Goal: Task Accomplishment & Management: Use online tool/utility

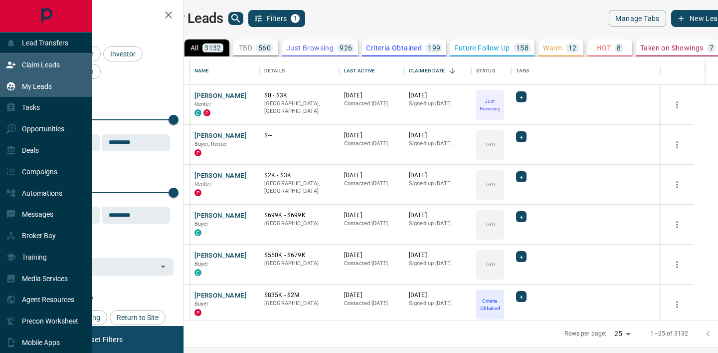
scroll to position [263, 530]
click at [7, 64] on icon at bounding box center [11, 65] width 10 height 10
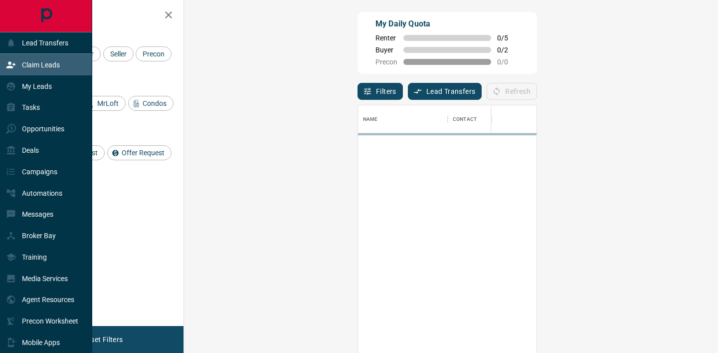
scroll to position [266, 513]
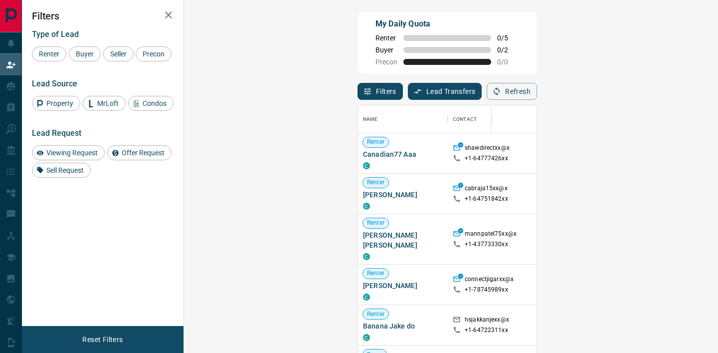
click at [169, 13] on icon "button" at bounding box center [169, 15] width 12 height 12
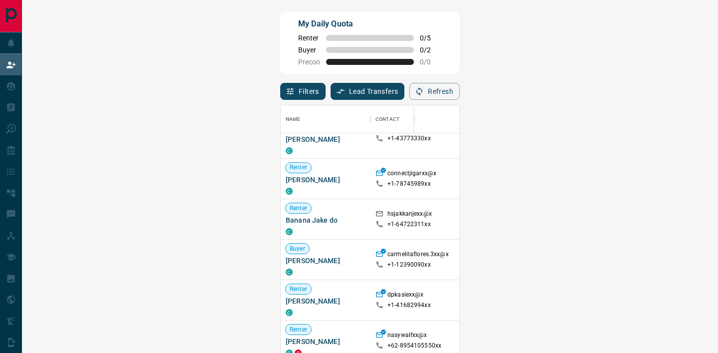
scroll to position [108, 0]
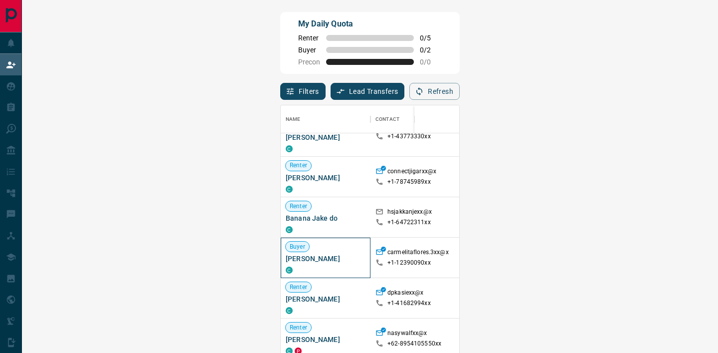
click at [286, 253] on span "[PERSON_NAME]" at bounding box center [326, 258] width 80 height 10
click at [450, 237] on div at bounding box center [477, 257] width 55 height 40
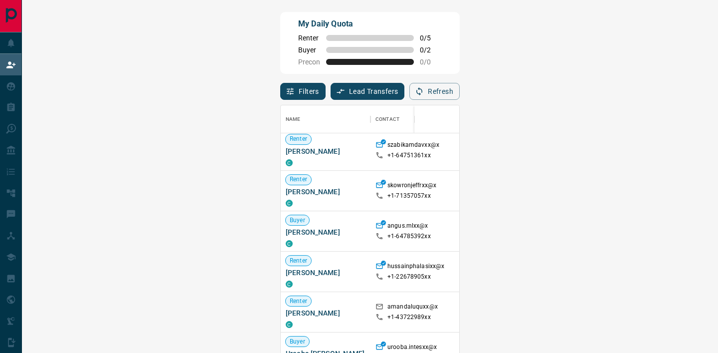
scroll to position [371, 0]
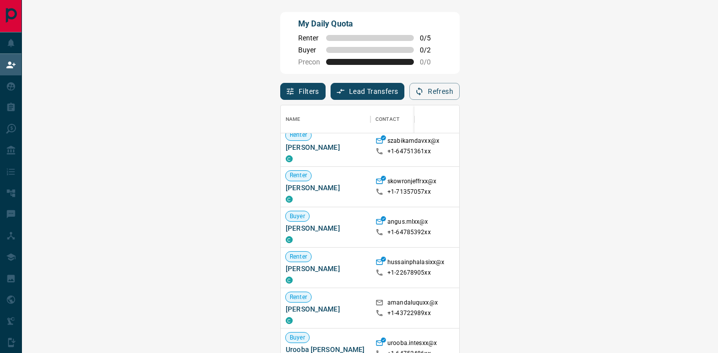
click at [666, 312] on span "Viewing Request ( 1 )" at bounding box center [693, 308] width 55 height 10
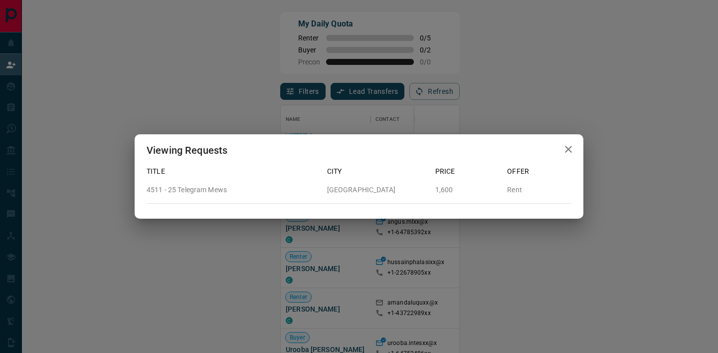
click at [567, 140] on button "button" at bounding box center [569, 149] width 20 height 20
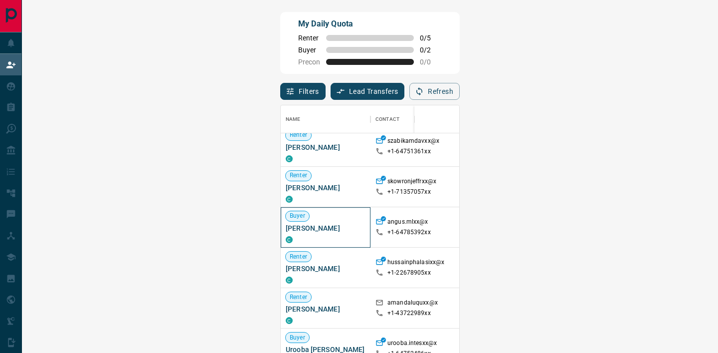
click at [286, 226] on span "[PERSON_NAME]" at bounding box center [326, 228] width 80 height 10
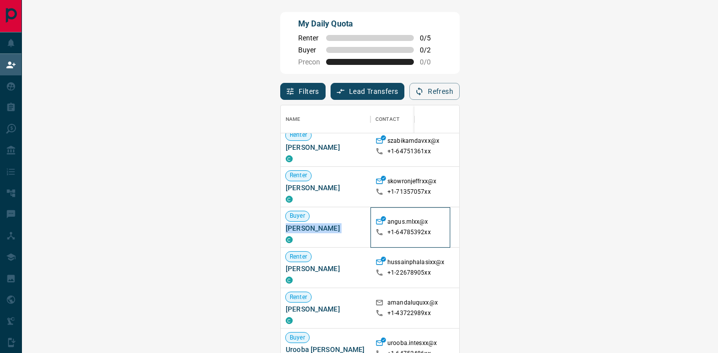
click at [376, 232] on div "+1- 64785392xx" at bounding box center [411, 232] width 70 height 8
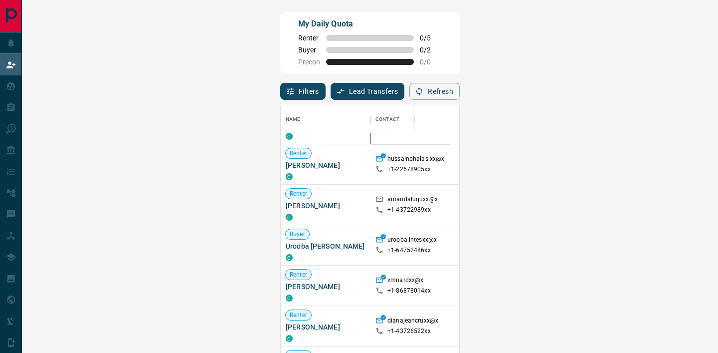
scroll to position [477, 0]
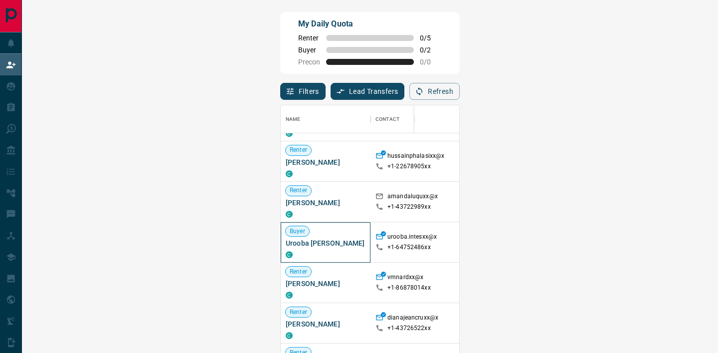
click at [286, 240] on span "Urooba [PERSON_NAME]" at bounding box center [326, 243] width 80 height 10
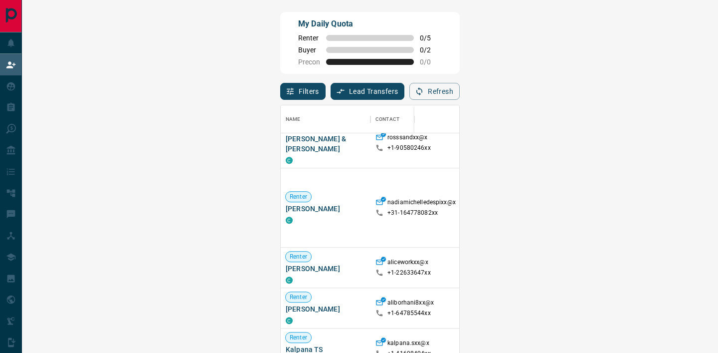
scroll to position [804, 0]
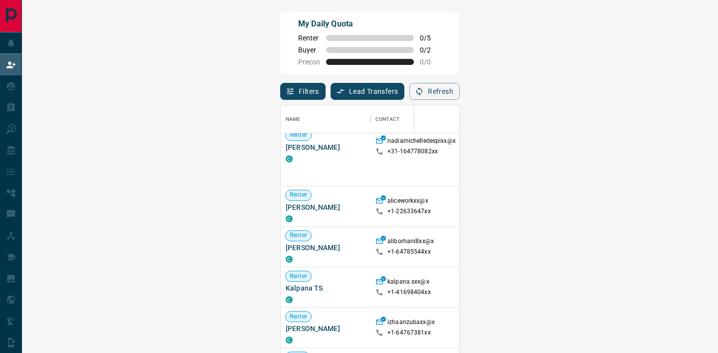
click at [666, 243] on span "Offer Request ( 3 )" at bounding box center [689, 246] width 46 height 7
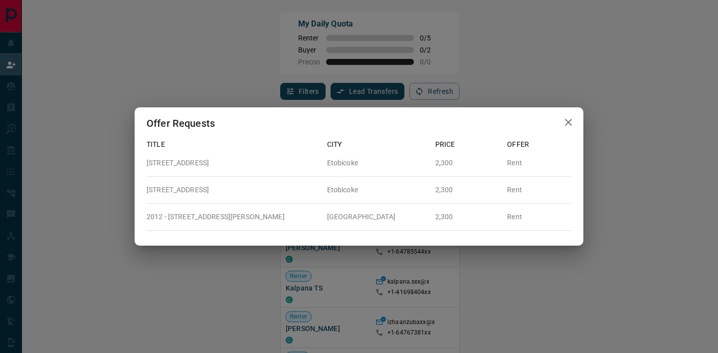
click at [565, 121] on icon "button" at bounding box center [569, 122] width 12 height 12
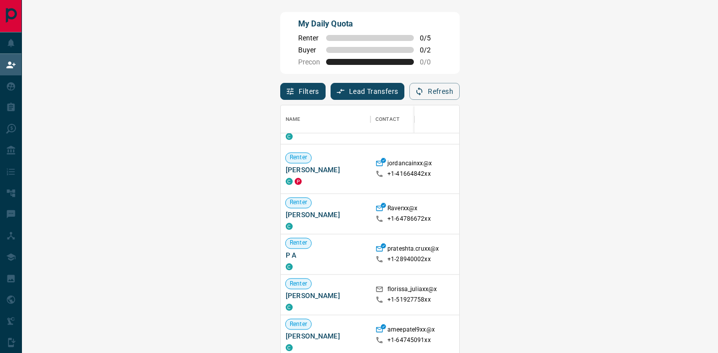
scroll to position [1095, 0]
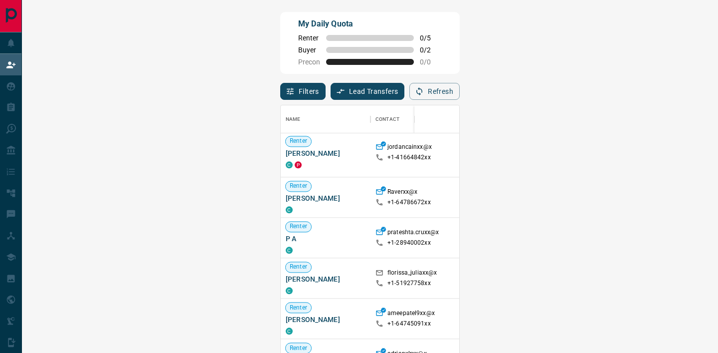
click at [666, 281] on span "Viewing Request ( 1 )" at bounding box center [693, 277] width 55 height 7
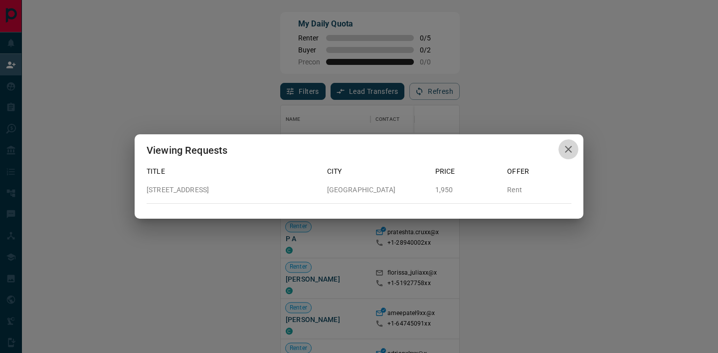
click at [568, 152] on icon "button" at bounding box center [569, 149] width 12 height 12
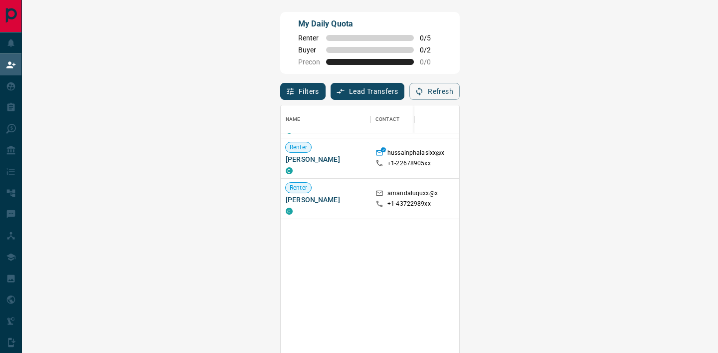
scroll to position [0, 0]
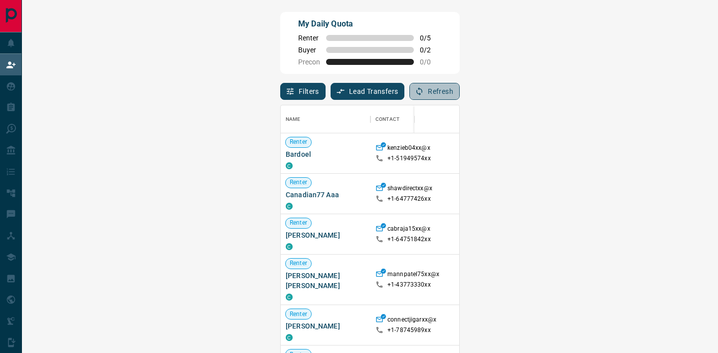
click at [460, 90] on button "Refresh" at bounding box center [435, 91] width 50 height 17
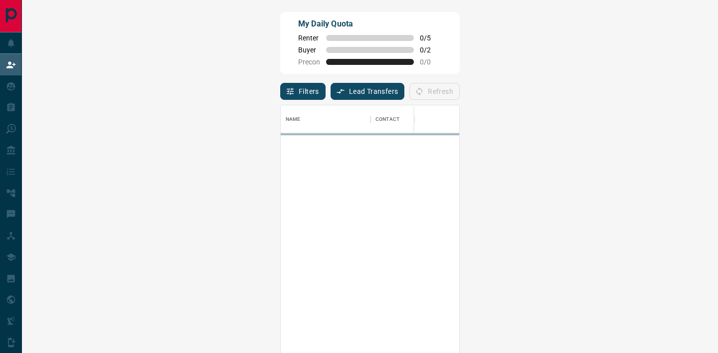
scroll to position [266, 667]
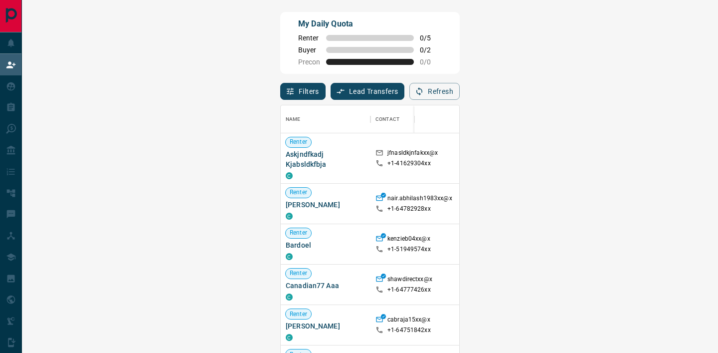
click at [666, 200] on span "Offer Request ( 1 )" at bounding box center [689, 203] width 46 height 7
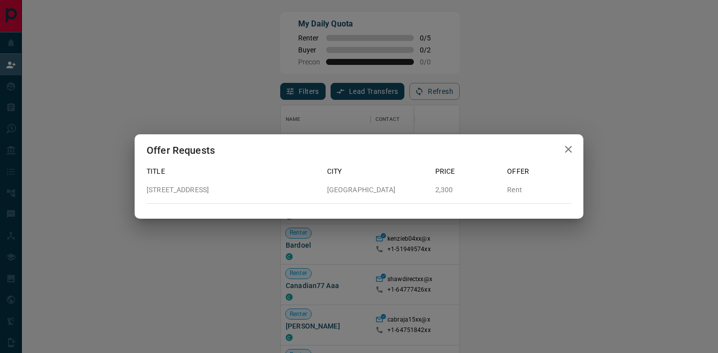
click at [561, 147] on button "button" at bounding box center [569, 149] width 20 height 20
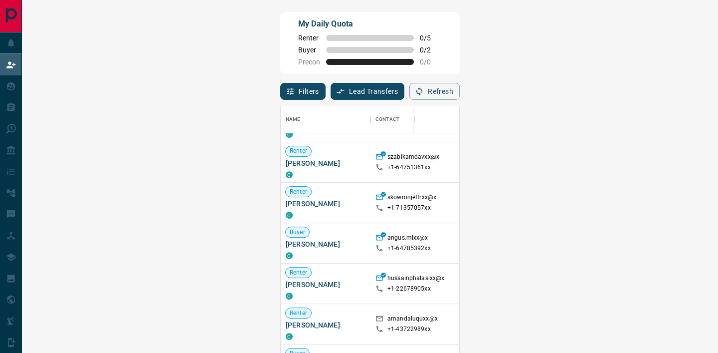
scroll to position [478, 0]
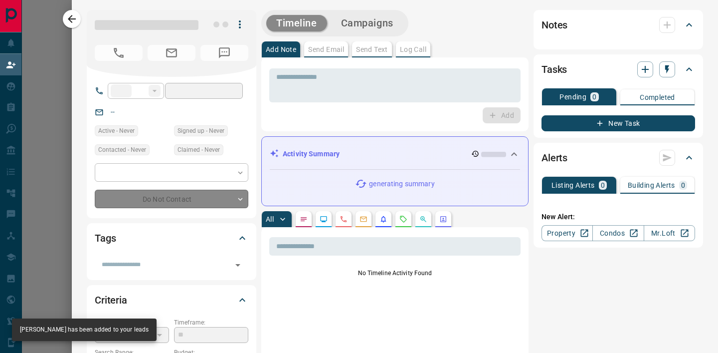
type input "**"
type input "**********"
type input "**"
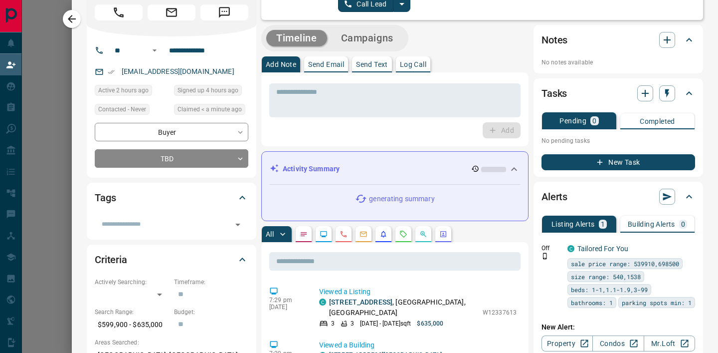
scroll to position [0, 0]
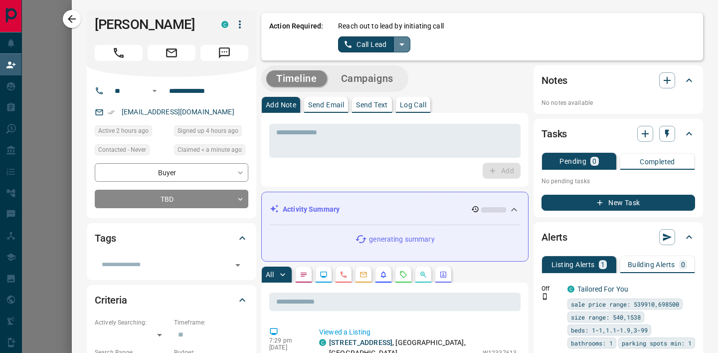
click at [406, 39] on icon "split button" at bounding box center [402, 44] width 12 height 12
click at [376, 80] on li "Log Manual Call" at bounding box center [374, 78] width 61 height 15
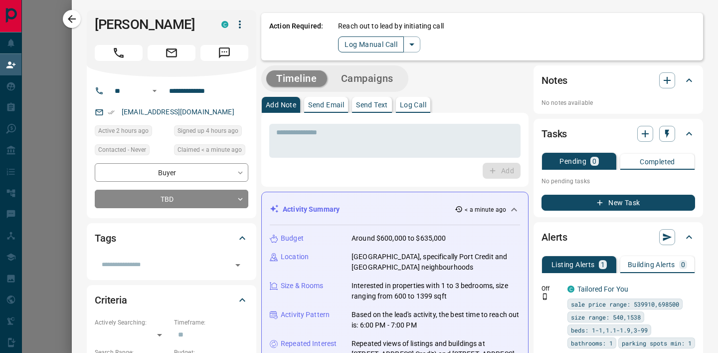
click at [355, 41] on button "Log Manual Call" at bounding box center [371, 44] width 66 height 16
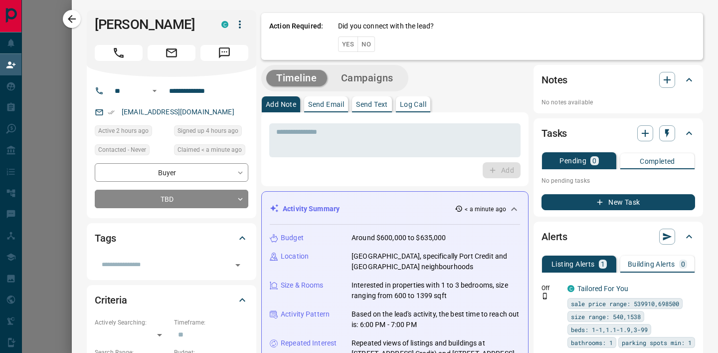
click at [347, 47] on button "Yes" at bounding box center [348, 43] width 20 height 15
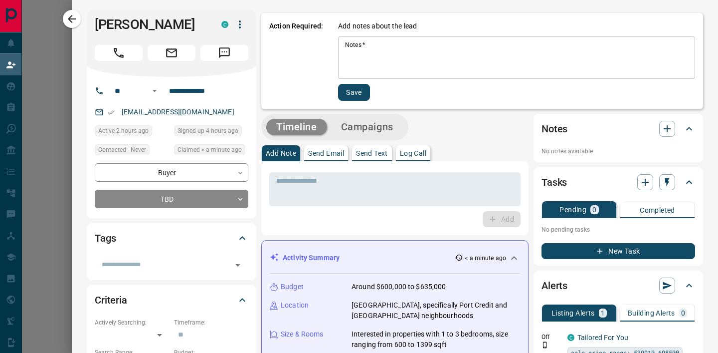
click at [353, 61] on textarea "Notes   *" at bounding box center [516, 58] width 343 height 34
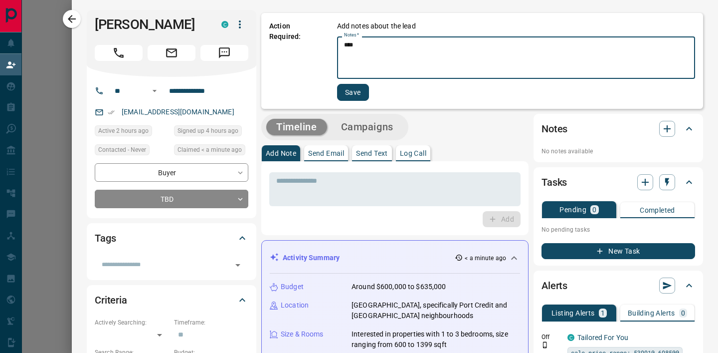
type textarea "****"
click at [352, 93] on button "Save" at bounding box center [353, 92] width 32 height 17
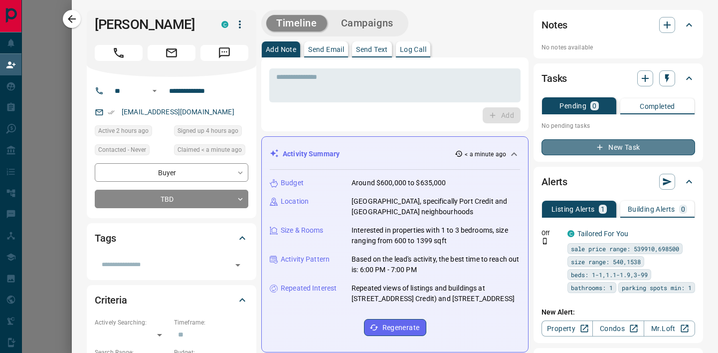
click at [592, 147] on button "New Task" at bounding box center [619, 147] width 154 height 16
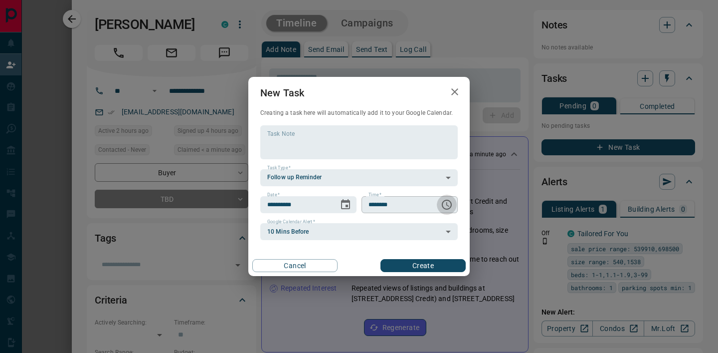
click at [446, 208] on icon "Choose time, selected time is 6:00 AM" at bounding box center [447, 205] width 12 height 12
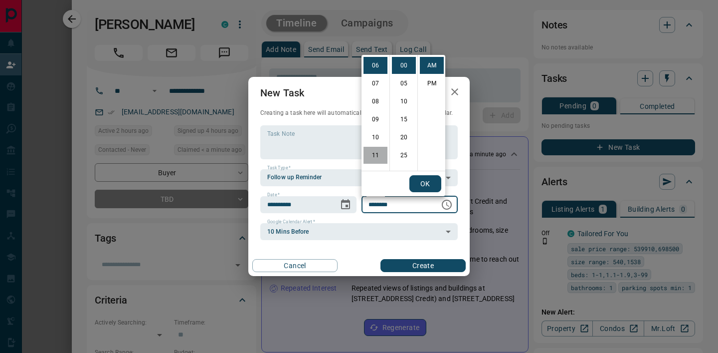
click at [373, 153] on li "11" at bounding box center [376, 155] width 24 height 17
type input "********"
click at [420, 184] on button "OK" at bounding box center [426, 183] width 32 height 17
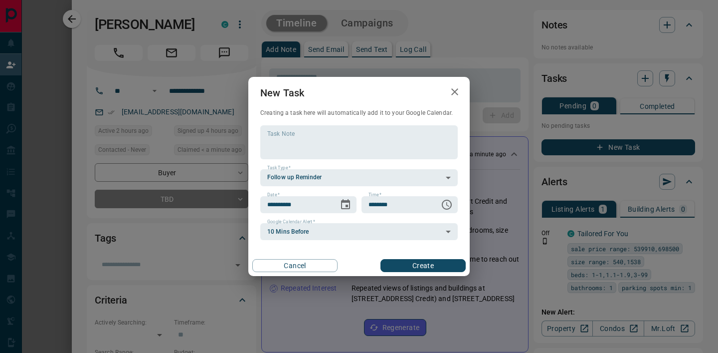
click at [409, 267] on button "Create" at bounding box center [423, 265] width 85 height 13
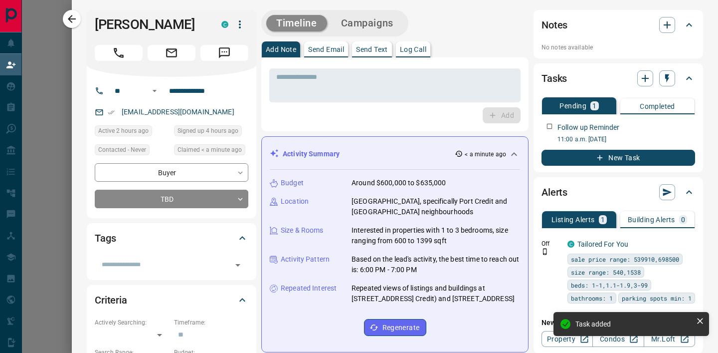
click at [61, 210] on div at bounding box center [359, 176] width 718 height 353
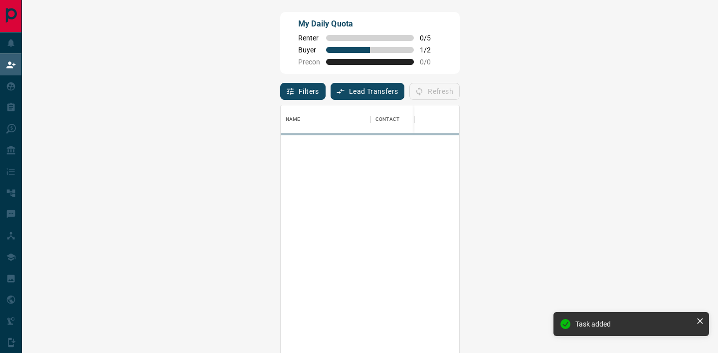
scroll to position [266, 667]
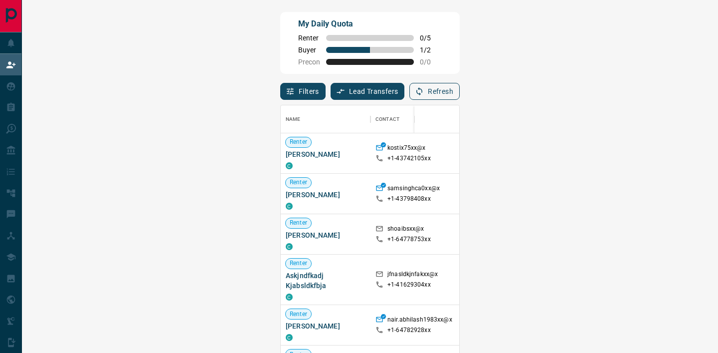
click at [460, 87] on button "Refresh" at bounding box center [435, 91] width 50 height 17
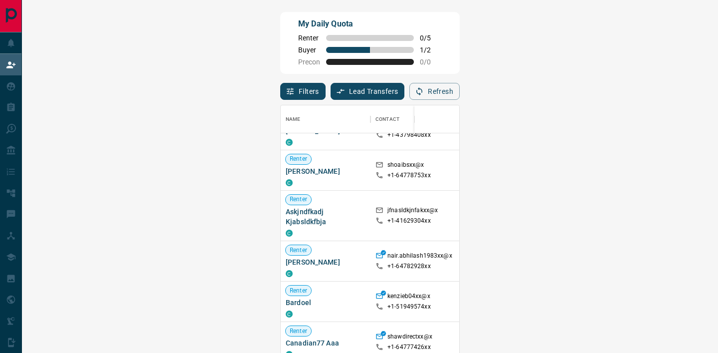
scroll to position [150, 0]
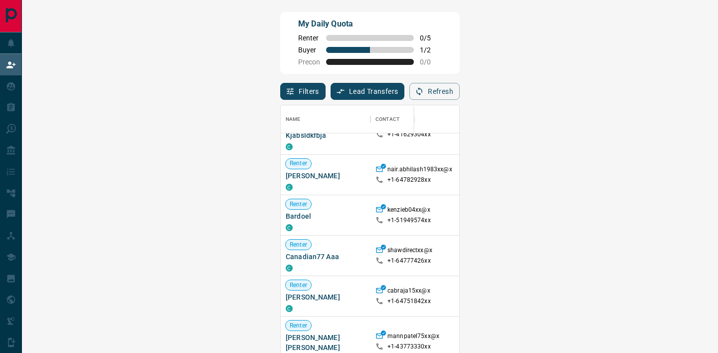
click at [655, 170] on div "Offer Request ( 1 )" at bounding box center [685, 174] width 60 height 13
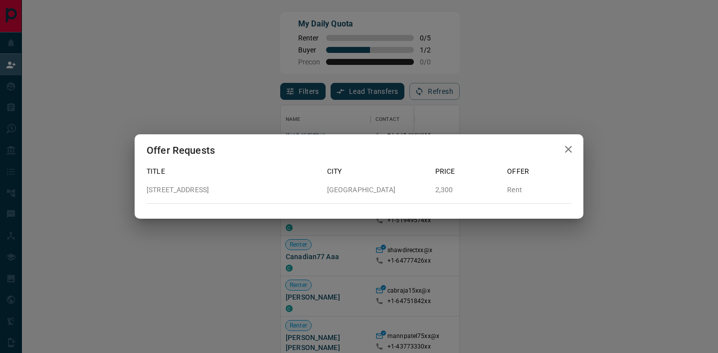
click at [569, 146] on icon "button" at bounding box center [569, 149] width 12 height 12
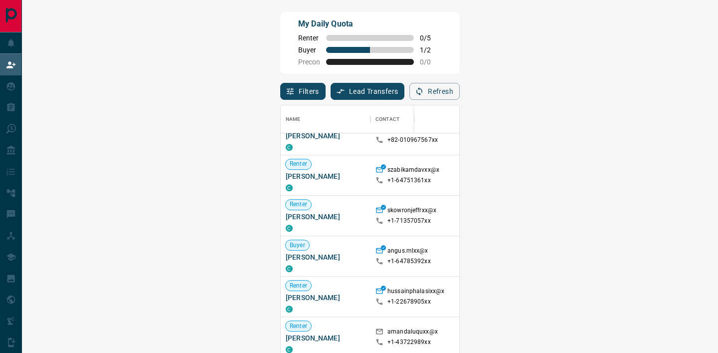
scroll to position [588, 0]
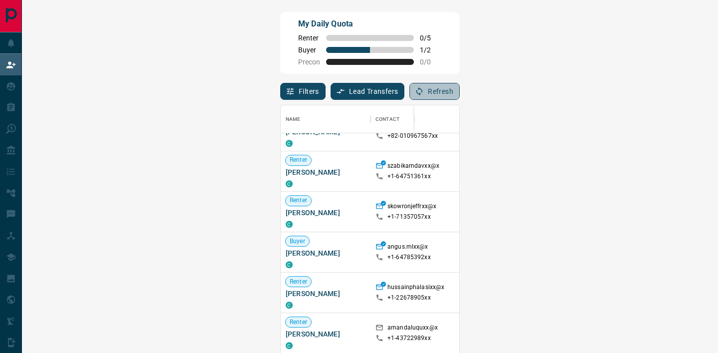
click at [460, 90] on button "Refresh" at bounding box center [435, 91] width 50 height 17
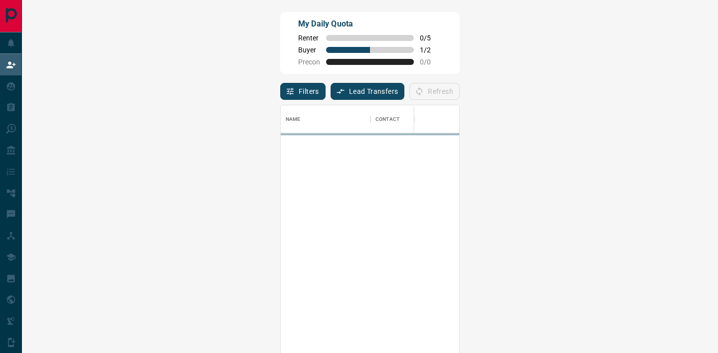
scroll to position [266, 667]
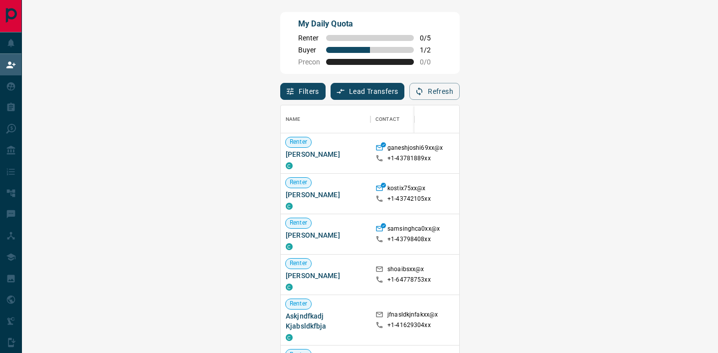
click at [666, 144] on span "Viewing Request ( 1 )" at bounding box center [693, 145] width 55 height 7
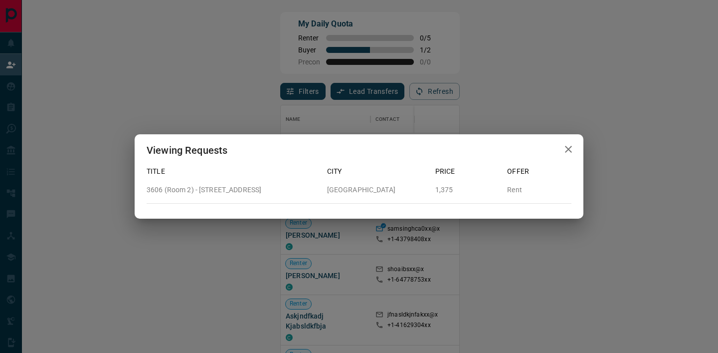
click at [568, 155] on button "button" at bounding box center [569, 149] width 20 height 20
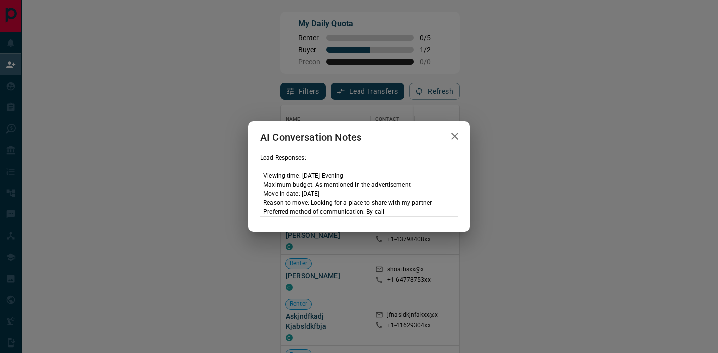
click at [457, 141] on icon "button" at bounding box center [455, 136] width 12 height 12
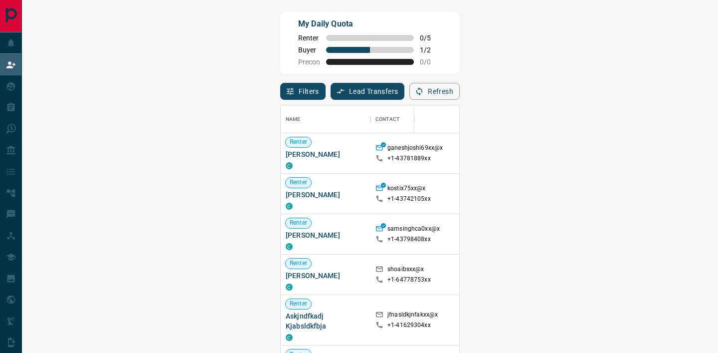
click at [666, 141] on span "Viewing Request ( 1 )" at bounding box center [693, 146] width 55 height 10
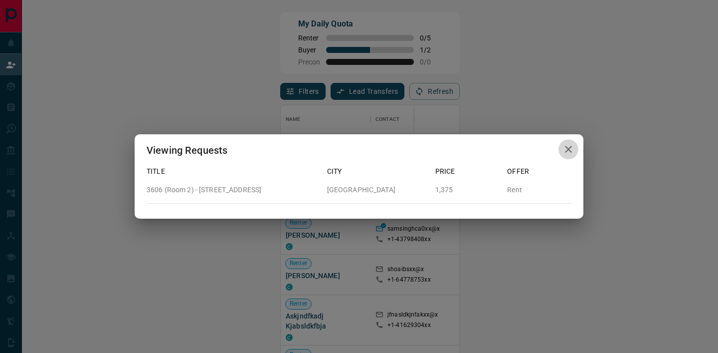
click at [567, 145] on icon "button" at bounding box center [569, 149] width 12 height 12
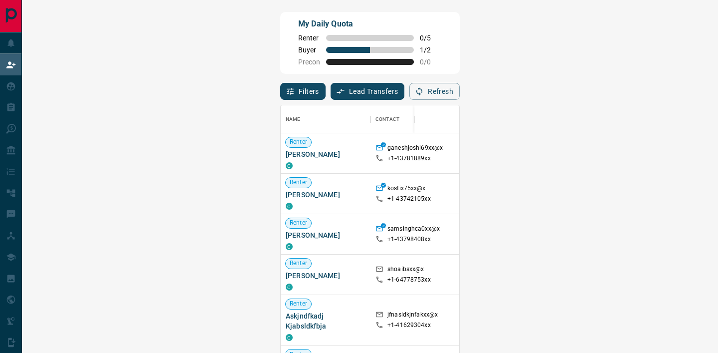
click at [666, 159] on span "Offer Request ( 1 )" at bounding box center [689, 160] width 46 height 7
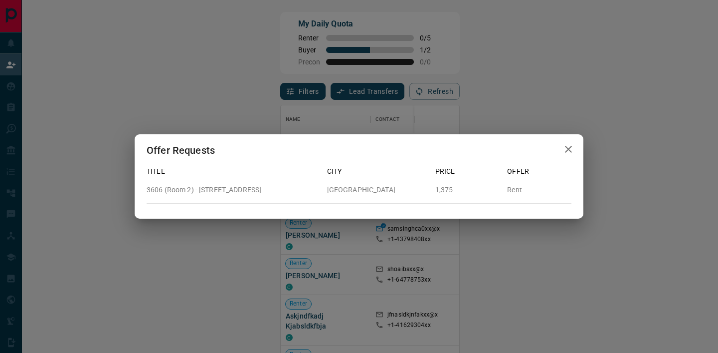
click at [566, 147] on icon "button" at bounding box center [569, 149] width 12 height 12
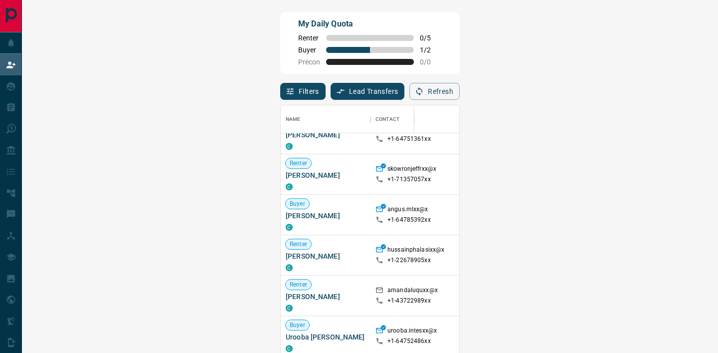
scroll to position [669, 0]
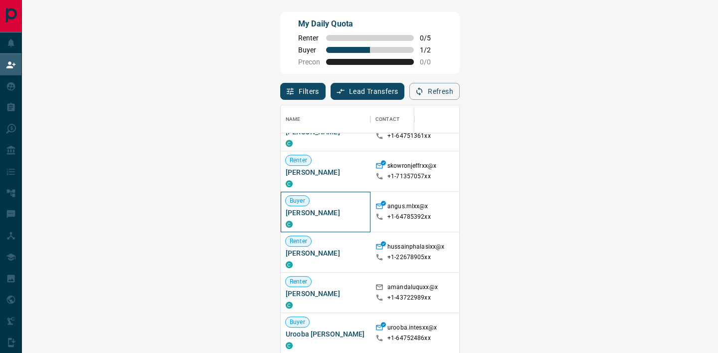
click at [286, 211] on span "[PERSON_NAME]" at bounding box center [326, 212] width 80 height 10
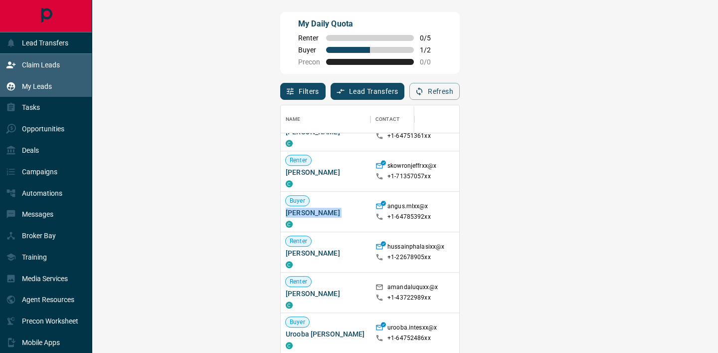
click at [19, 91] on div "My Leads" at bounding box center [29, 86] width 46 height 16
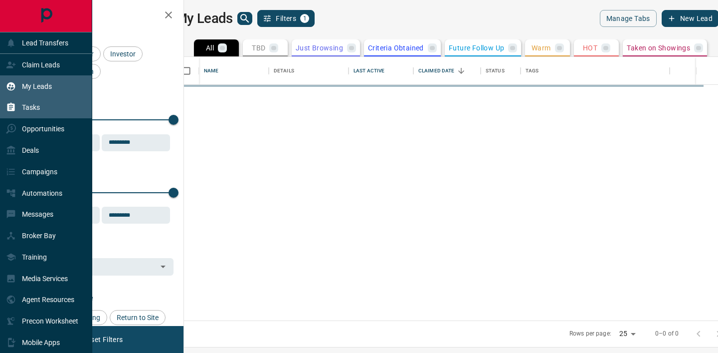
scroll to position [263, 530]
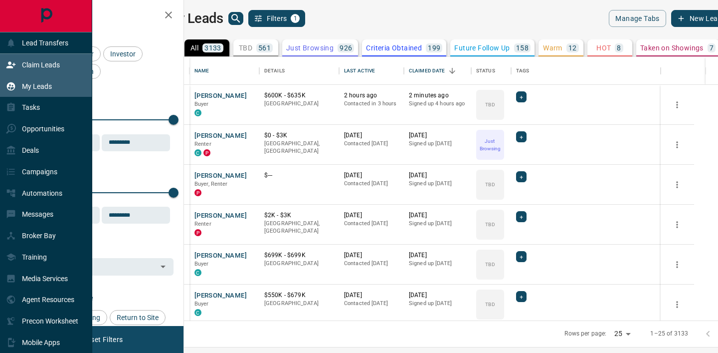
click at [44, 54] on div "Claim Leads" at bounding box center [46, 64] width 92 height 21
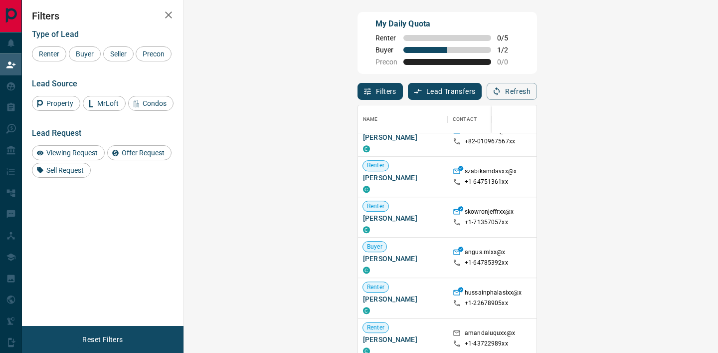
scroll to position [624, 0]
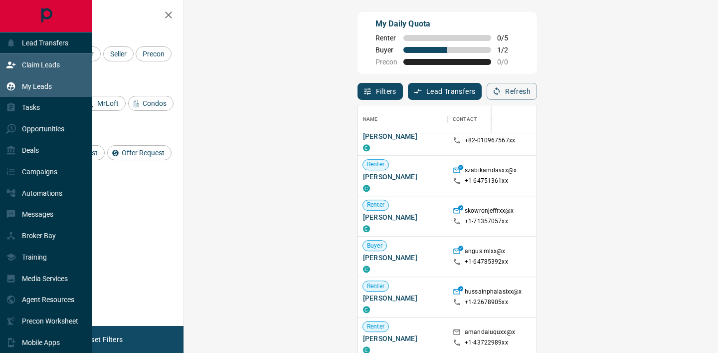
click at [5, 78] on div "My Leads" at bounding box center [46, 85] width 92 height 21
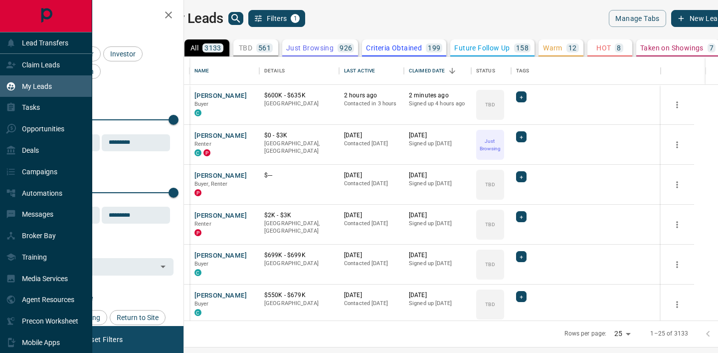
scroll to position [263, 530]
click at [10, 62] on icon at bounding box center [10, 64] width 9 height 6
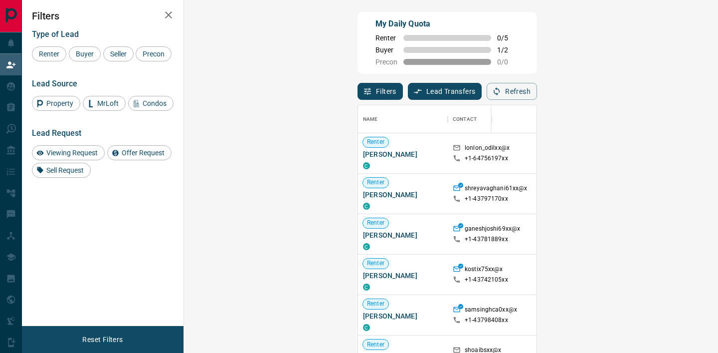
scroll to position [266, 513]
click at [169, 12] on icon "button" at bounding box center [169, 15] width 12 height 12
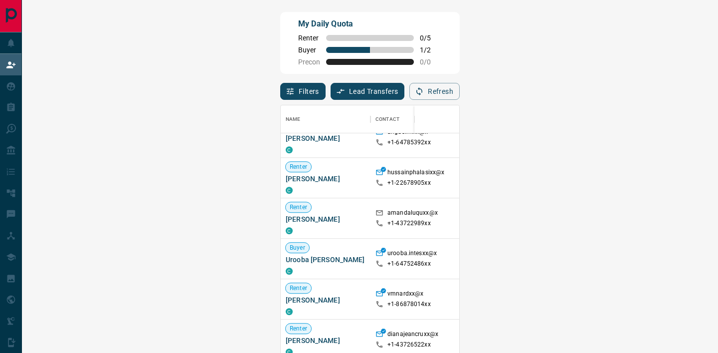
scroll to position [830, 0]
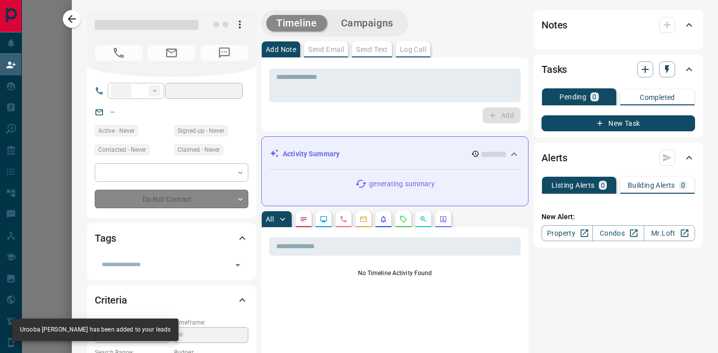
type input "**"
type input "**********"
type input "**"
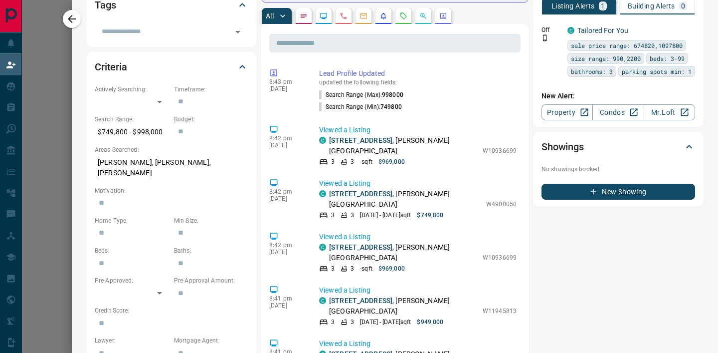
scroll to position [0, 0]
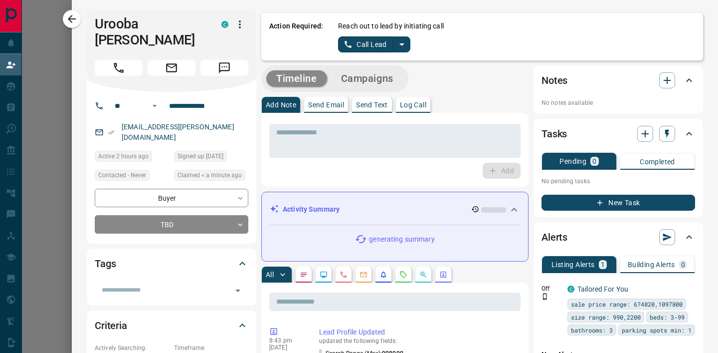
click at [400, 40] on icon "split button" at bounding box center [402, 44] width 12 height 12
click at [364, 83] on li "Log Manual Call" at bounding box center [374, 78] width 61 height 15
click at [348, 42] on button "Log Manual Call" at bounding box center [371, 44] width 66 height 16
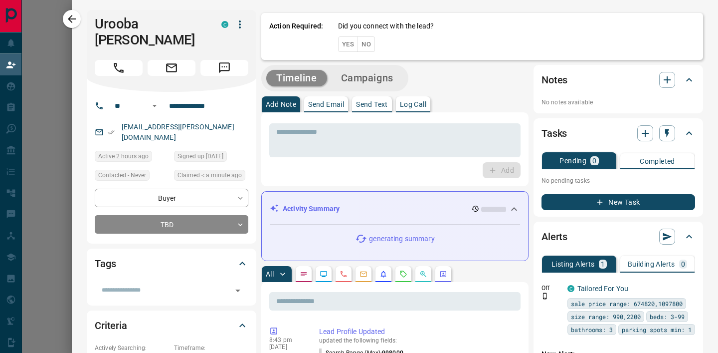
click at [345, 45] on button "Yes" at bounding box center [348, 43] width 20 height 15
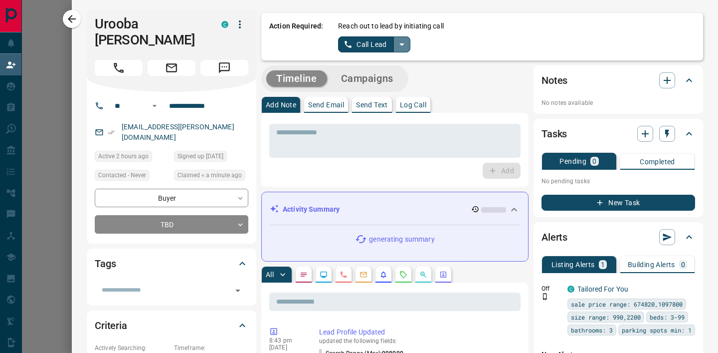
click at [407, 42] on icon "split button" at bounding box center [402, 44] width 12 height 12
click at [356, 78] on li "Log Manual Call" at bounding box center [374, 78] width 61 height 15
click at [347, 42] on button "Log Manual Call" at bounding box center [371, 44] width 66 height 16
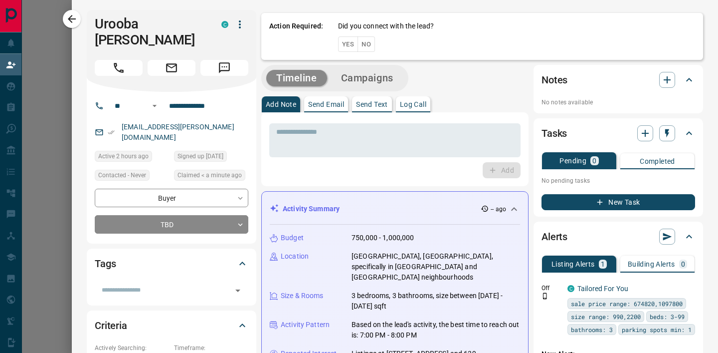
click at [345, 42] on button "Yes" at bounding box center [348, 43] width 20 height 15
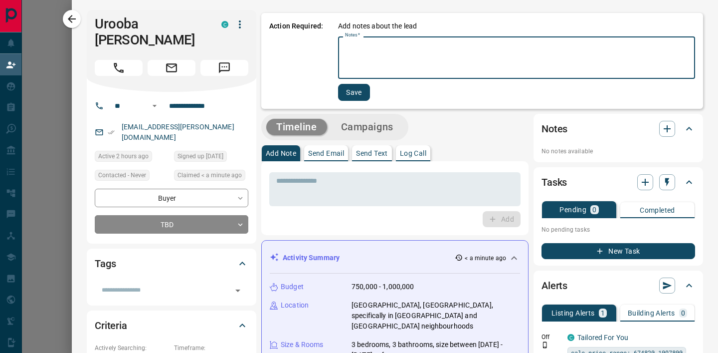
click at [345, 42] on div "Notes   * * Notes   *" at bounding box center [516, 57] width 357 height 42
type textarea "****"
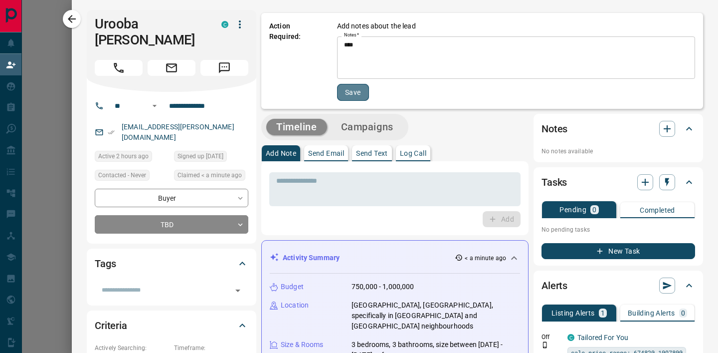
click at [353, 90] on button "Save" at bounding box center [353, 92] width 32 height 17
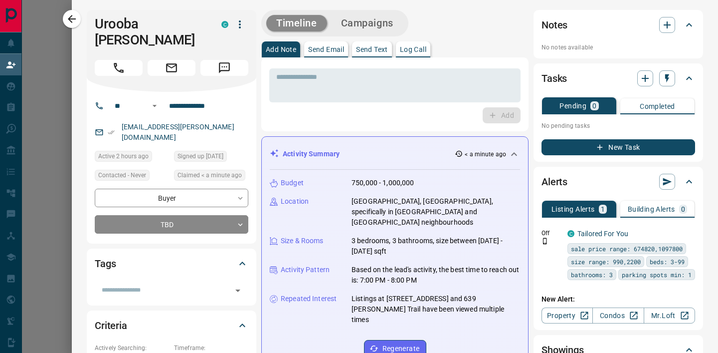
click at [604, 154] on button "New Task" at bounding box center [619, 147] width 154 height 16
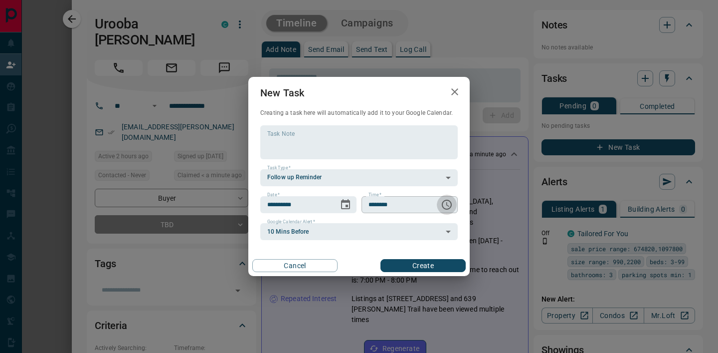
click at [451, 207] on icon "Choose time, selected time is 6:00 AM" at bounding box center [447, 205] width 12 height 12
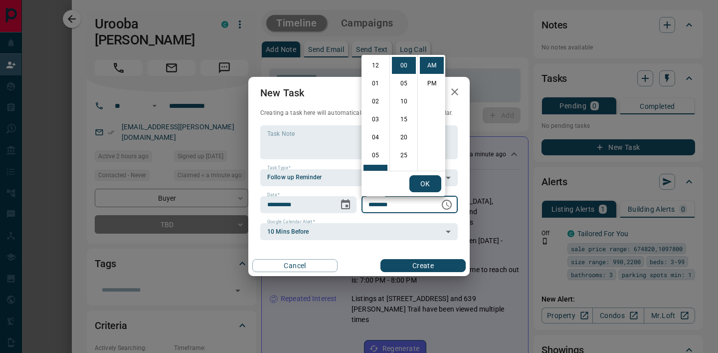
scroll to position [108, 0]
click at [374, 159] on li "11" at bounding box center [376, 155] width 24 height 17
type input "********"
click at [423, 181] on button "OK" at bounding box center [426, 183] width 32 height 17
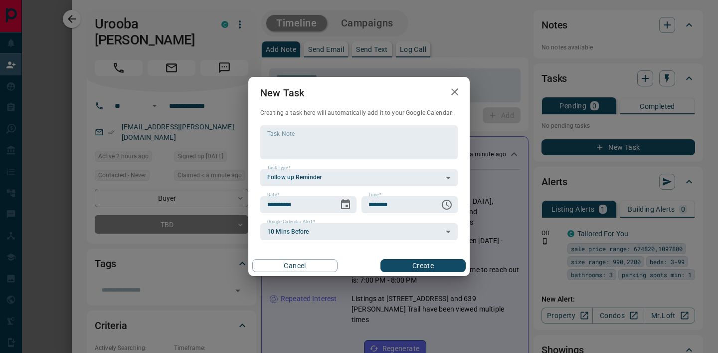
click at [403, 264] on button "Create" at bounding box center [423, 265] width 85 height 13
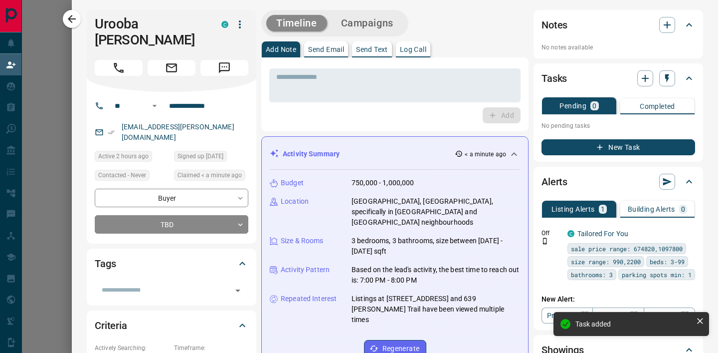
click at [35, 185] on div at bounding box center [359, 176] width 718 height 353
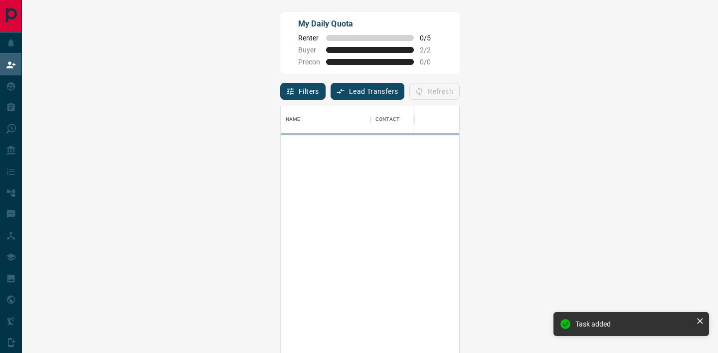
scroll to position [266, 667]
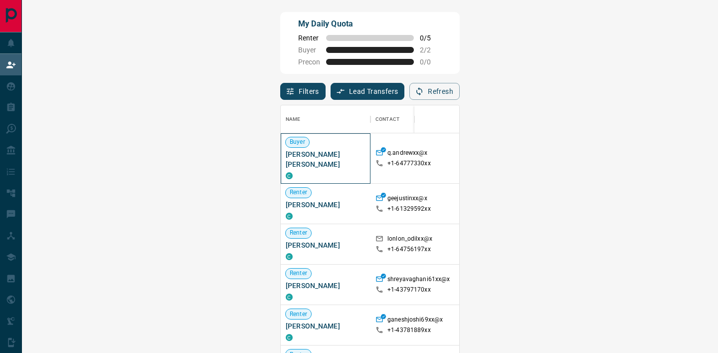
click at [286, 153] on span "[PERSON_NAME] [PERSON_NAME]" at bounding box center [326, 159] width 80 height 20
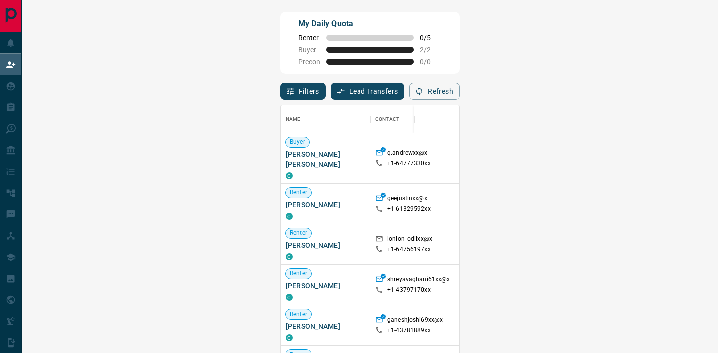
click at [286, 280] on span "[PERSON_NAME]" at bounding box center [326, 285] width 80 height 10
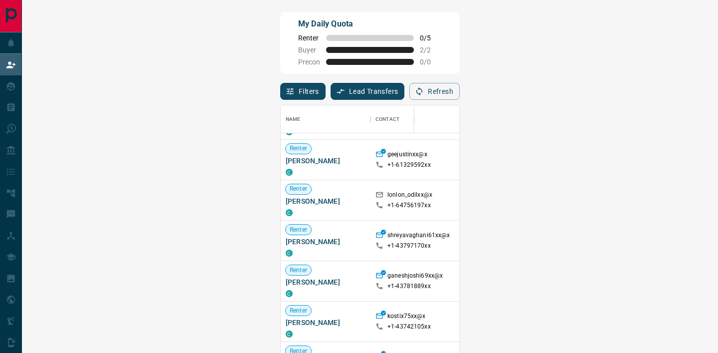
scroll to position [98, 0]
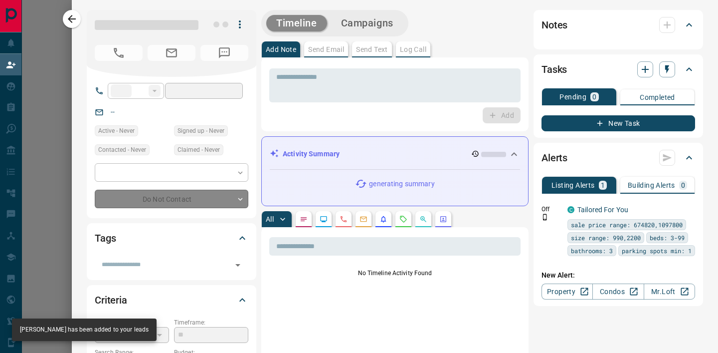
type input "**"
type input "**********"
type input "**"
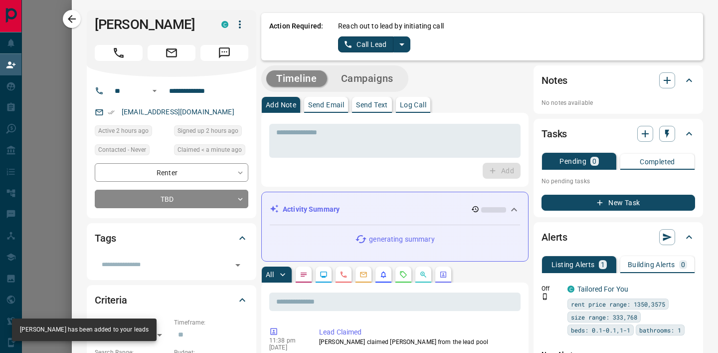
click at [400, 46] on icon "split button" at bounding box center [402, 44] width 12 height 12
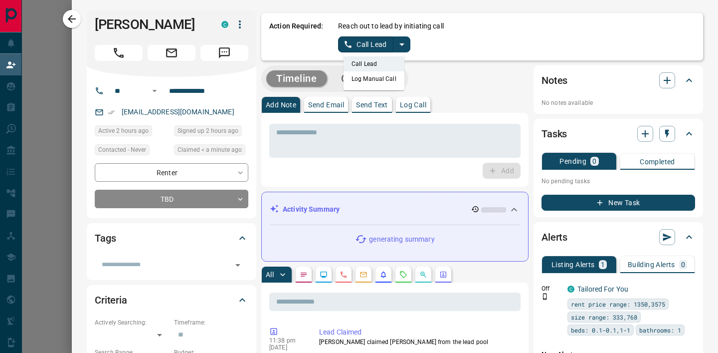
click at [382, 76] on li "Log Manual Call" at bounding box center [374, 78] width 61 height 15
click at [352, 49] on button "Log Manual Call" at bounding box center [371, 44] width 66 height 16
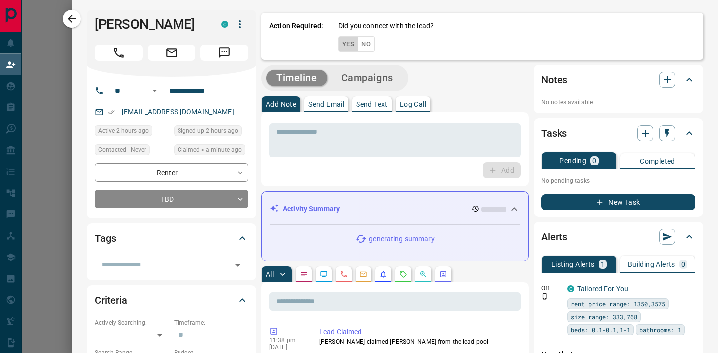
click at [349, 47] on button "Yes" at bounding box center [348, 43] width 20 height 15
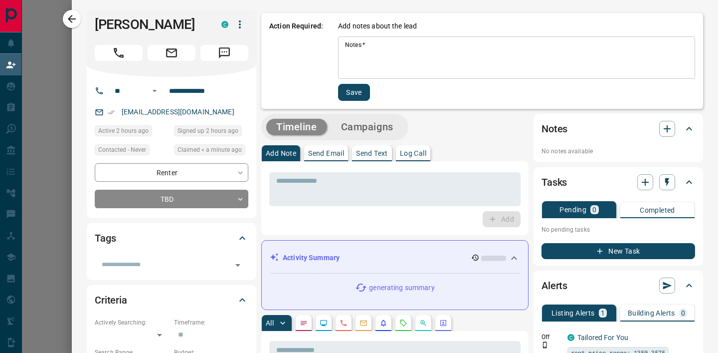
click at [349, 47] on textarea "Notes   *" at bounding box center [516, 58] width 343 height 34
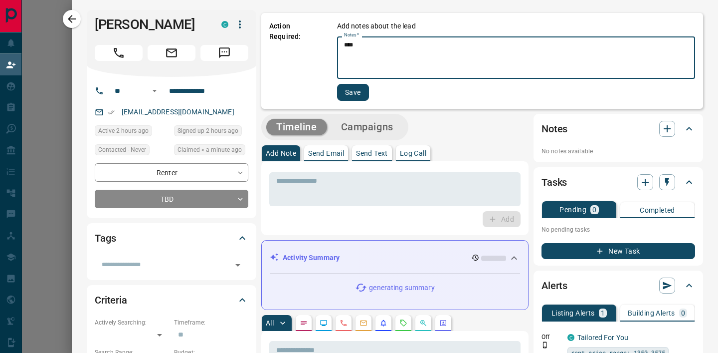
type textarea "****"
click at [349, 93] on button "Save" at bounding box center [353, 92] width 32 height 17
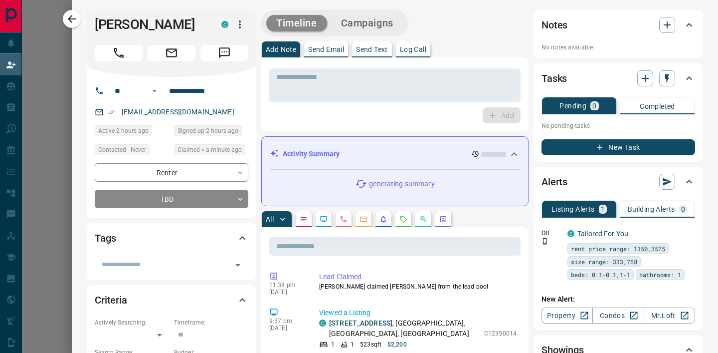
click at [616, 145] on button "New Task" at bounding box center [619, 147] width 154 height 16
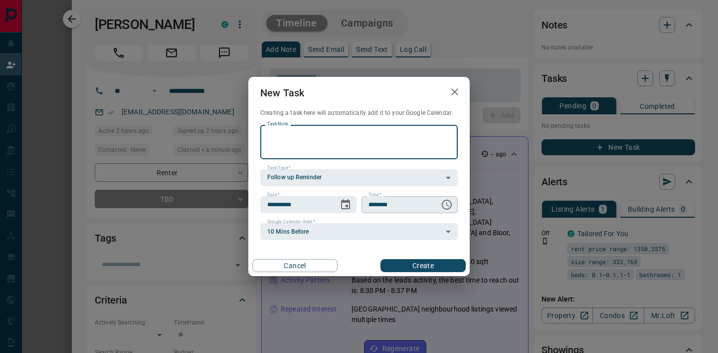
click at [452, 202] on icon "Choose time, selected time is 6:00 AM" at bounding box center [447, 205] width 12 height 12
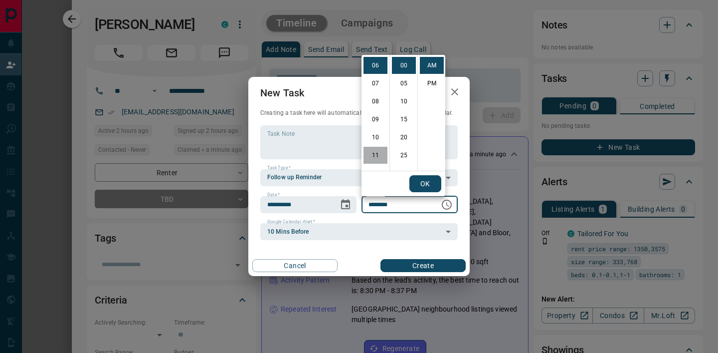
click at [375, 159] on li "11" at bounding box center [376, 155] width 24 height 17
type input "********"
click at [422, 182] on button "OK" at bounding box center [426, 183] width 32 height 17
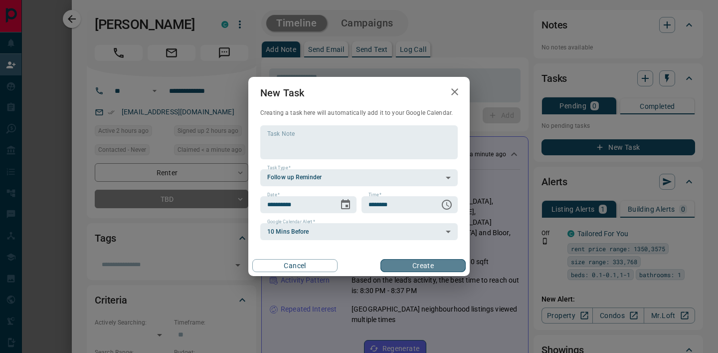
click at [406, 263] on button "Create" at bounding box center [423, 265] width 85 height 13
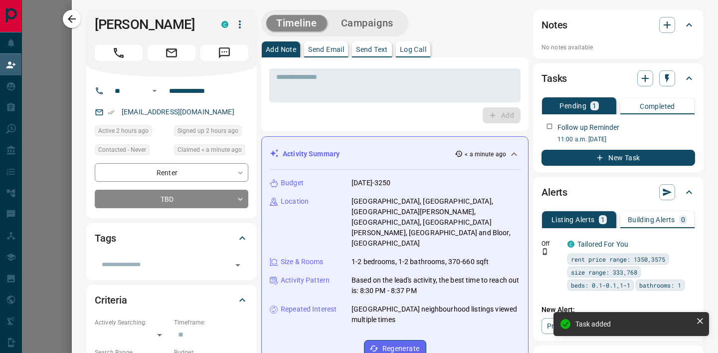
click at [63, 148] on div at bounding box center [359, 176] width 718 height 353
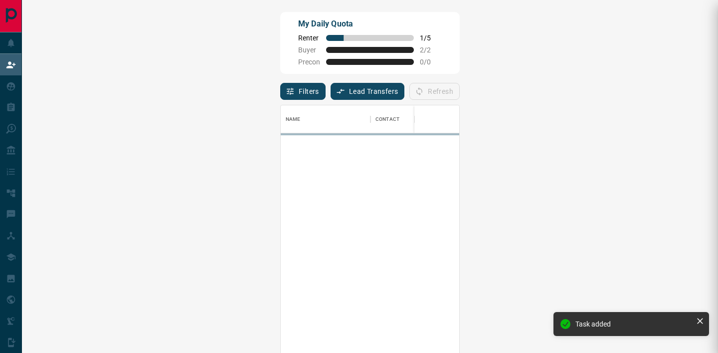
scroll to position [266, 667]
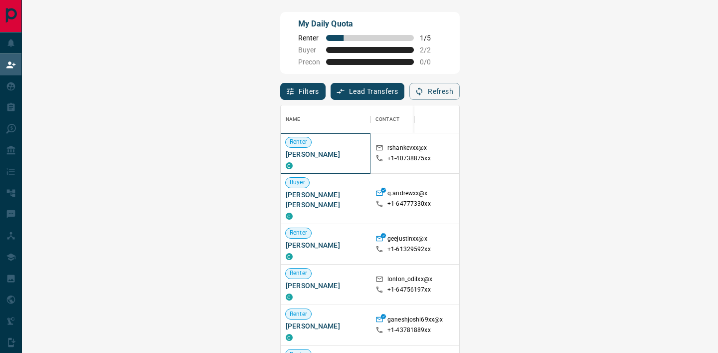
click at [286, 154] on span "[PERSON_NAME]" at bounding box center [326, 154] width 80 height 10
click at [450, 171] on div at bounding box center [477, 153] width 55 height 40
click at [280, 57] on div "My Daily Quota Renter 1 / 5 Buyer 2 / 2 Precon 0 / 0" at bounding box center [370, 43] width 180 height 62
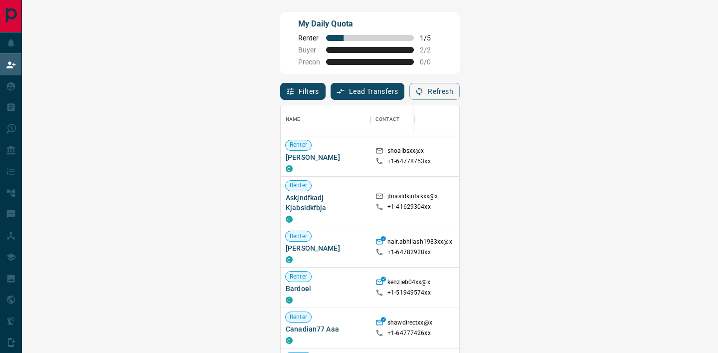
scroll to position [0, 0]
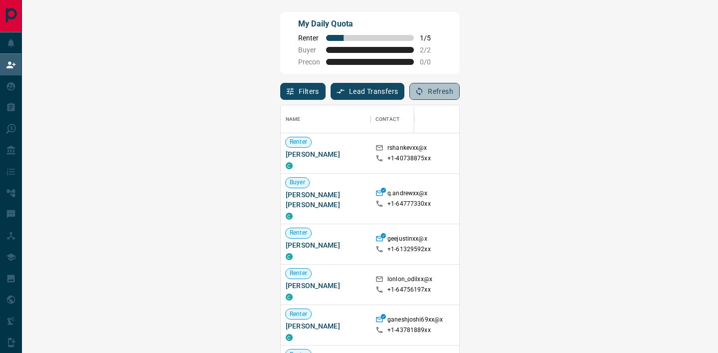
click at [422, 92] on icon "button" at bounding box center [419, 91] width 6 height 8
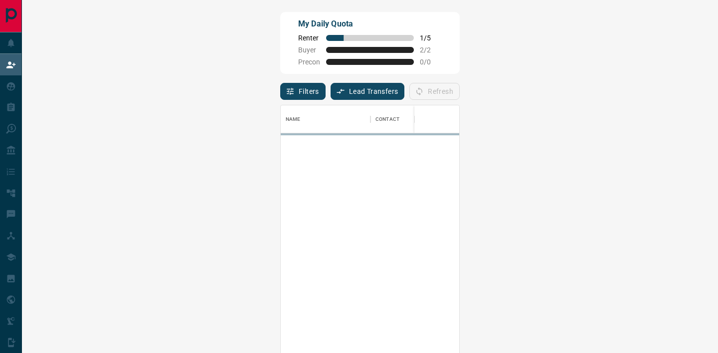
scroll to position [266, 667]
